Goal: Task Accomplishment & Management: Manage account settings

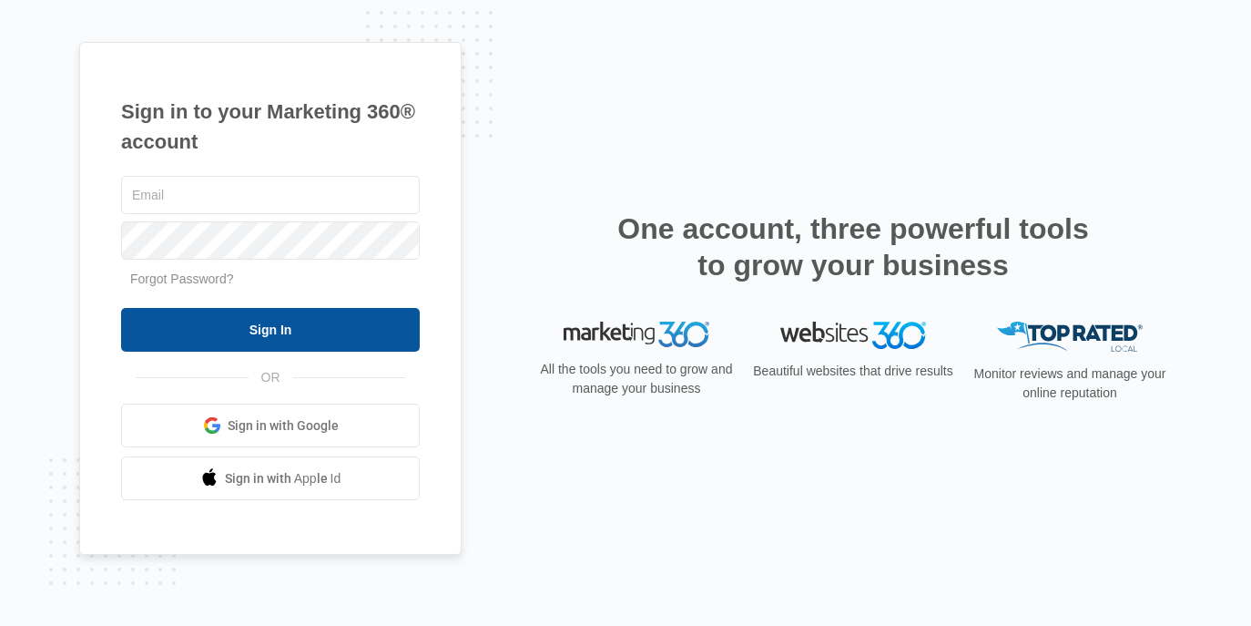
type input "[EMAIL_ADDRESS][DOMAIN_NAME]"
click at [357, 334] on input "Sign In" at bounding box center [270, 330] width 299 height 44
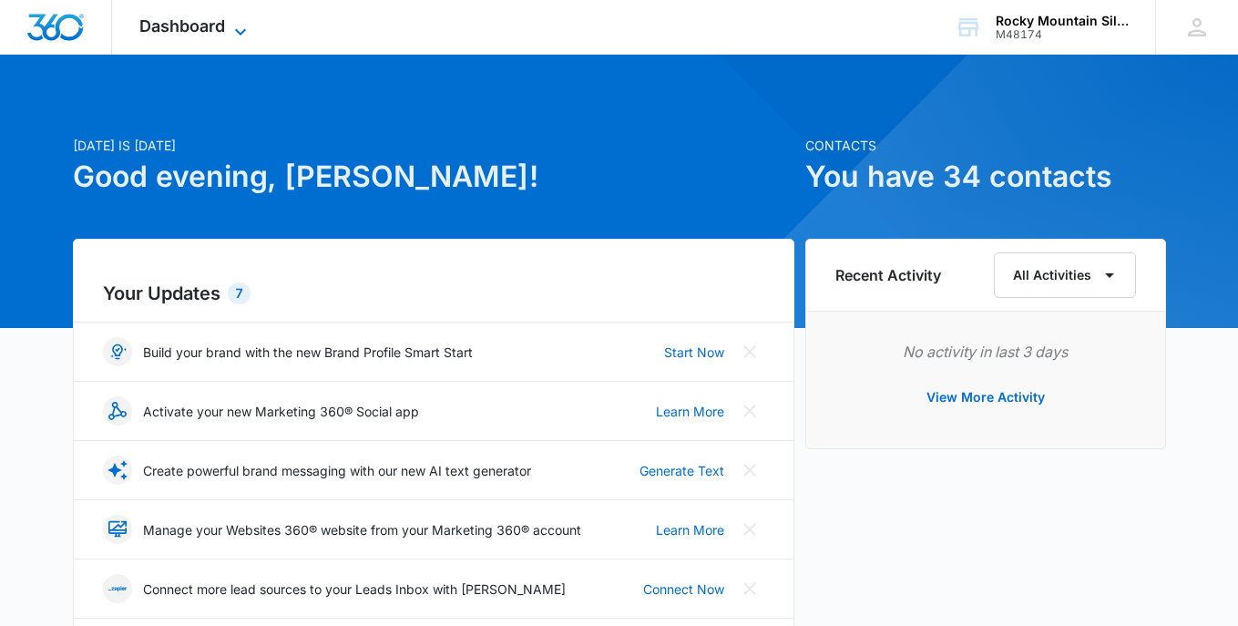
click at [189, 20] on span "Dashboard" at bounding box center [182, 25] width 86 height 19
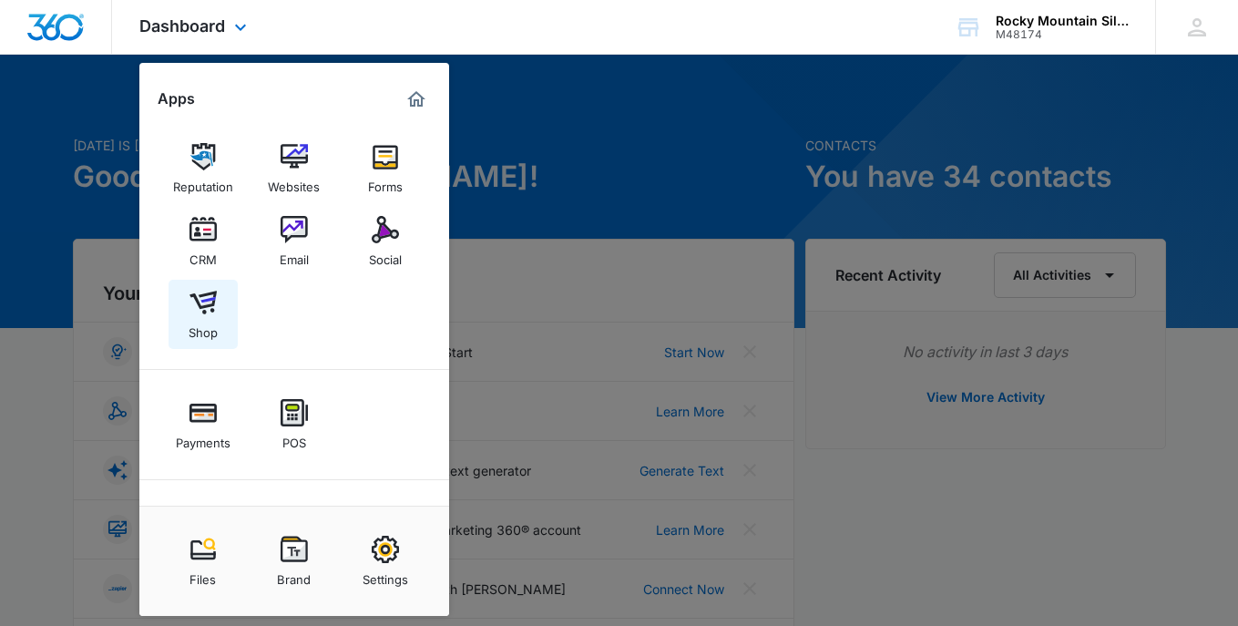
click at [209, 312] on img at bounding box center [202, 302] width 27 height 27
